Goal: Task Accomplishment & Management: Manage account settings

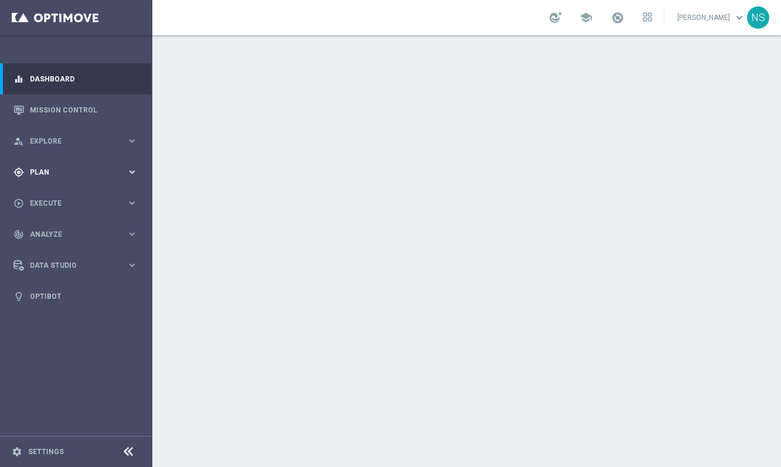
click at [57, 184] on div "gps_fixed Plan keyboard_arrow_right" at bounding box center [75, 171] width 151 height 31
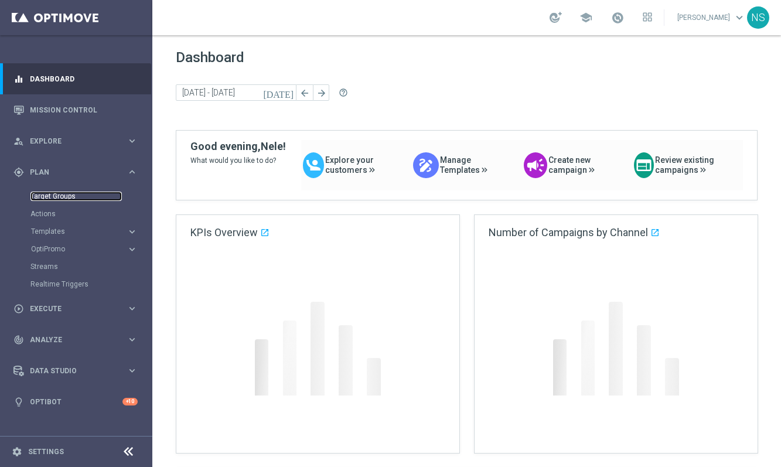
click at [56, 196] on link "Target Groups" at bounding box center [75, 196] width 91 height 9
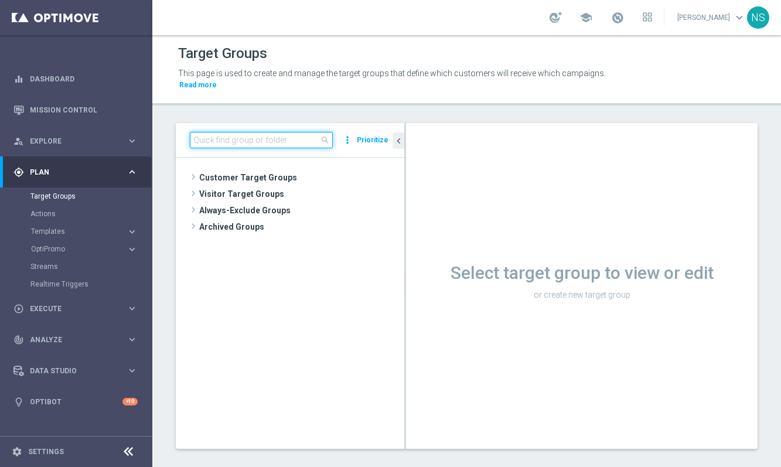
click at [240, 144] on input at bounding box center [261, 140] width 143 height 16
paste input "de_DE_TGT_VIP_EM_TAC_LT_ALL"
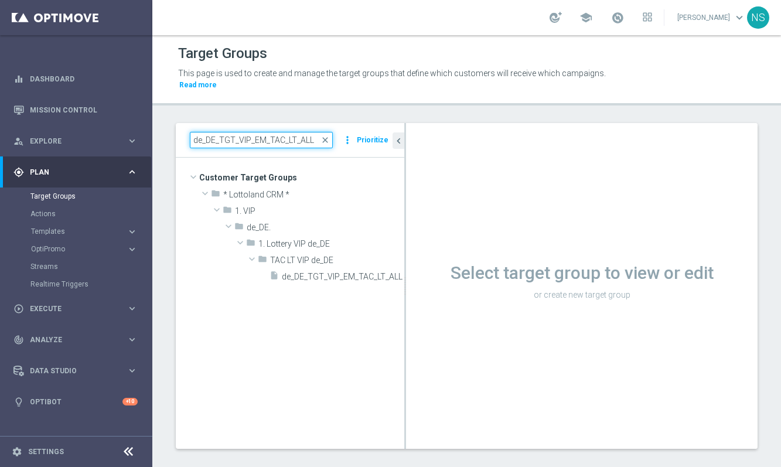
click at [265, 139] on input "de_DE_TGT_VIP_EM_TAC_LT_ALL" at bounding box center [261, 140] width 143 height 16
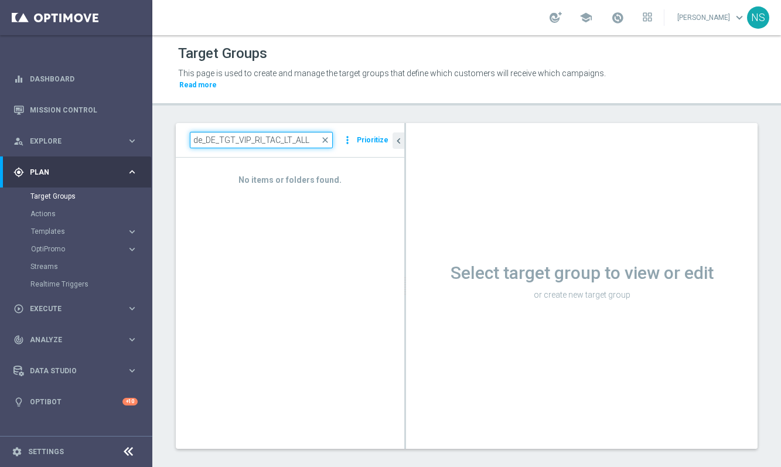
click at [305, 139] on input "de_DE_TGT_VIP_RI_TAC_LT_ALL" at bounding box center [261, 140] width 143 height 16
drag, startPoint x: 298, startPoint y: 139, endPoint x: 365, endPoint y: 139, distance: 66.8
click at [365, 139] on div "de_DE_TGT_VIP_RI_TAC_LT_ALL close more_vert Prioritize" at bounding box center [290, 140] width 200 height 16
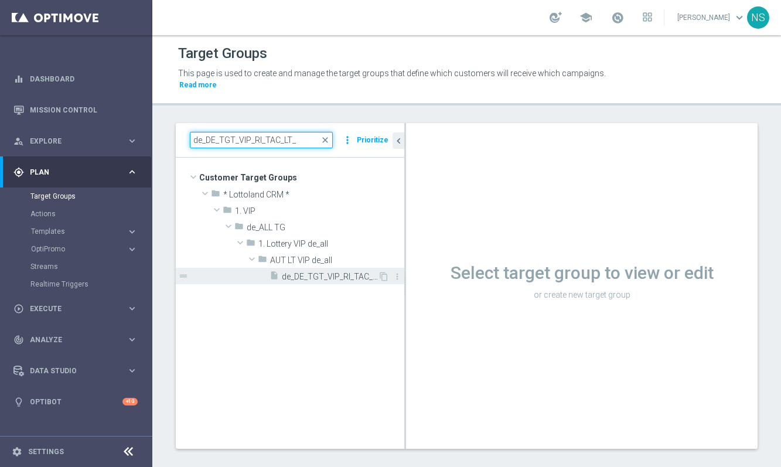
type input "de_DE_TGT_VIP_RI_TAC_LT_"
click at [346, 278] on span "de_DE_TGT_VIP_RI_TAC_LT__ALL_EUR10_300DAYS" at bounding box center [330, 277] width 96 height 10
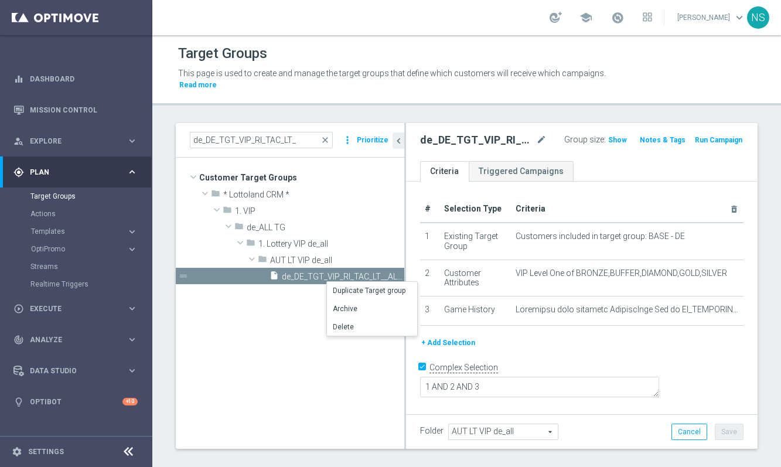
click at [498, 139] on h2 "de_DE_TGT_VIP_RI_TAC_LT__ALL_EUR10_300DAYS" at bounding box center [477, 140] width 114 height 14
copy h2 "de_DE_TGT_VIP_RI_TAC_LT__ALL_EUR10_300DAYS"
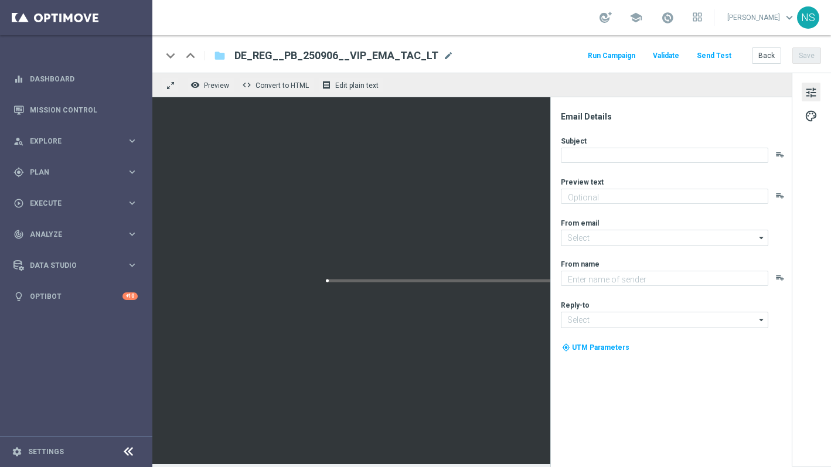
type textarea "Systemanteil Gratis zu deinen Gewinnchancen."
type input "[EMAIL_ADDRESS][DOMAIN_NAME]"
type textarea "Millionaires' Club"
type input "[EMAIL_ADDRESS][DOMAIN_NAME]"
